Goal: Task Accomplishment & Management: Manage account settings

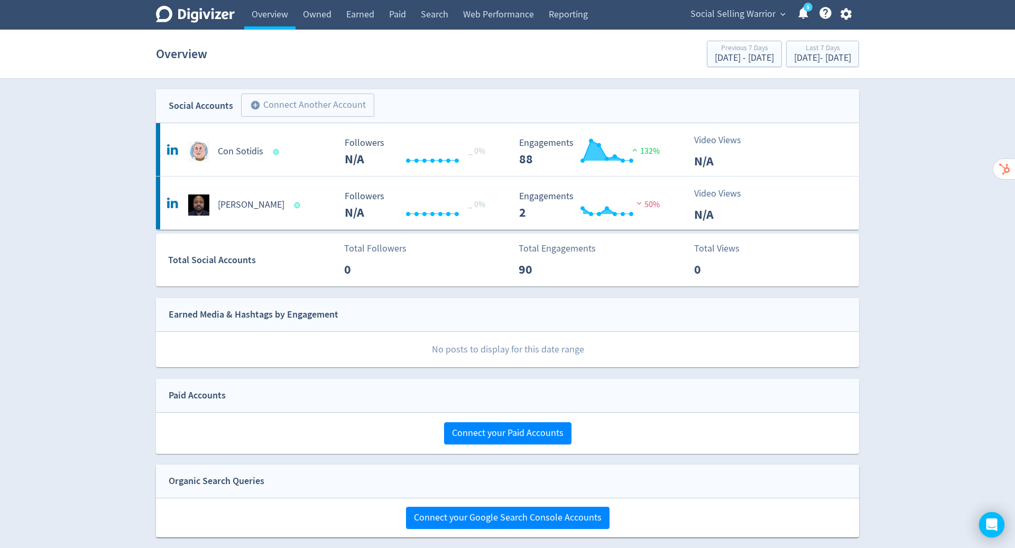
click at [739, 16] on span "Social Selling Warrior" at bounding box center [732, 14] width 85 height 17
click at [732, 33] on link "Manage Brand Space" at bounding box center [741, 37] width 96 height 29
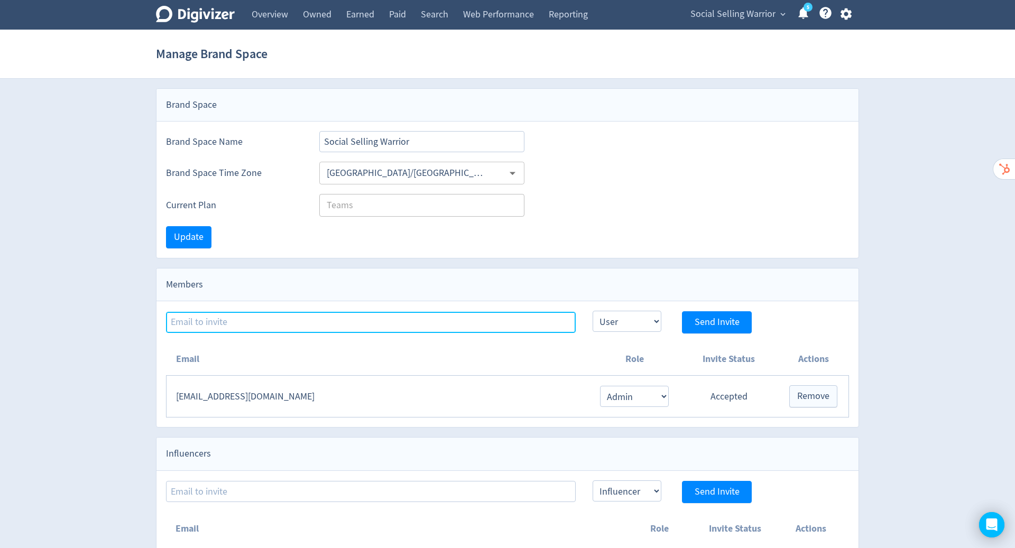
click at [263, 320] on input at bounding box center [371, 322] width 410 height 21
type input "[PERSON_NAME][EMAIL_ADDRESS][PERSON_NAME][DOMAIN_NAME]"
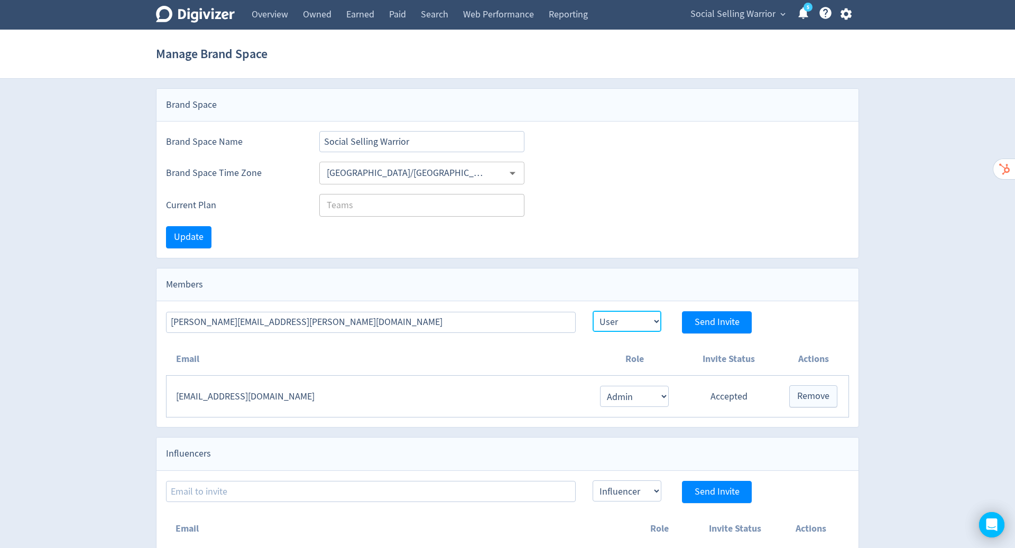
click at [655, 317] on select "Admin User" at bounding box center [626, 321] width 69 height 21
select select "ADMIN"
click at [592, 311] on select "Admin User" at bounding box center [626, 321] width 69 height 21
click at [711, 321] on span "Send Invite" at bounding box center [716, 323] width 45 height 10
select select "USER"
